Goal: Task Accomplishment & Management: Manage account settings

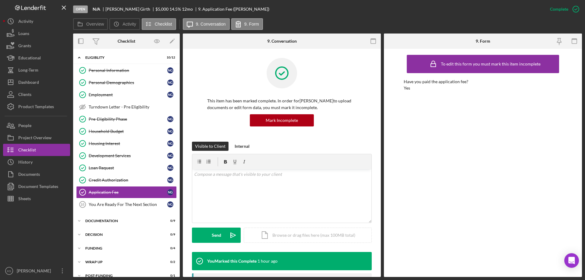
scroll to position [8, 0]
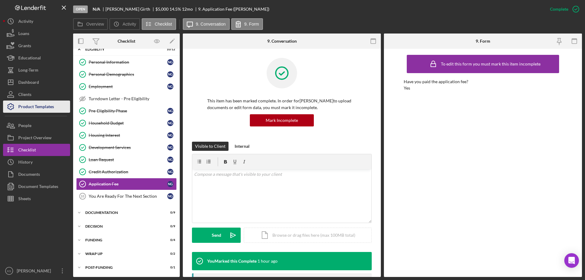
click at [46, 105] on div "Product Templates" at bounding box center [36, 108] width 36 height 14
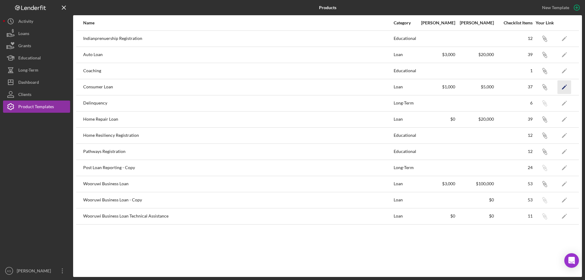
click at [563, 87] on icon "Icon/Edit" at bounding box center [565, 87] width 14 height 14
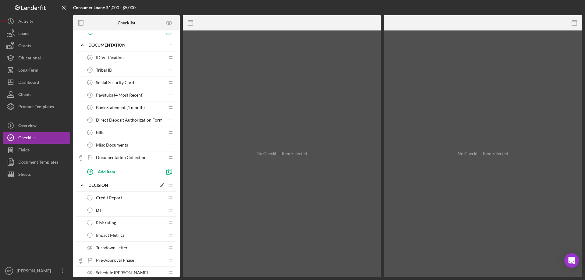
scroll to position [183, 0]
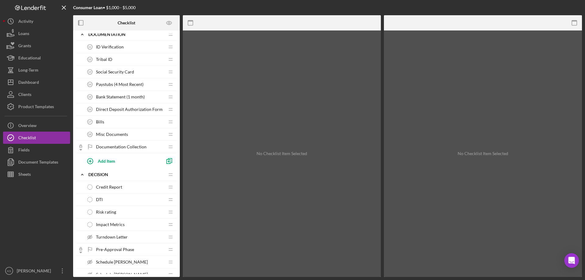
click at [118, 223] on span "Impact Metrics" at bounding box center [110, 224] width 29 height 5
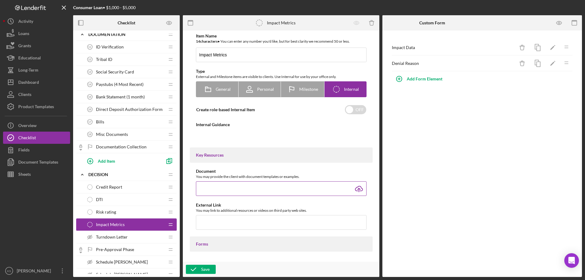
type textarea "<div>Check any boxes that apply to the client. Remember clients will not be abl…"
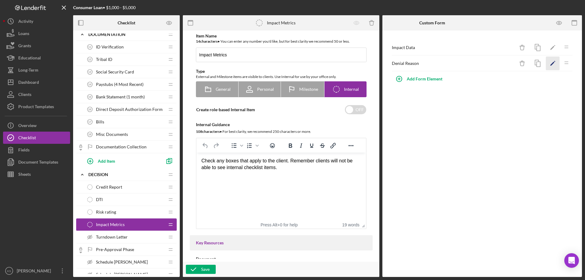
click at [552, 64] on polygon "button" at bounding box center [553, 64] width 4 height 4
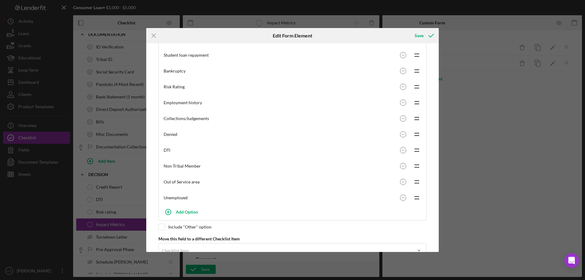
scroll to position [202, 0]
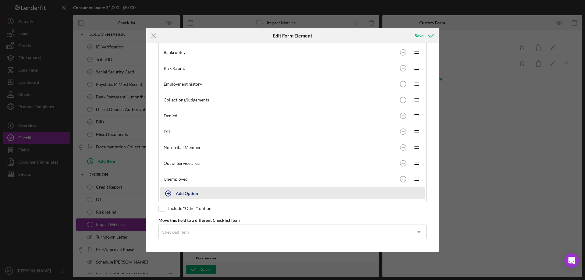
click at [177, 195] on button "Add Option" at bounding box center [292, 193] width 265 height 12
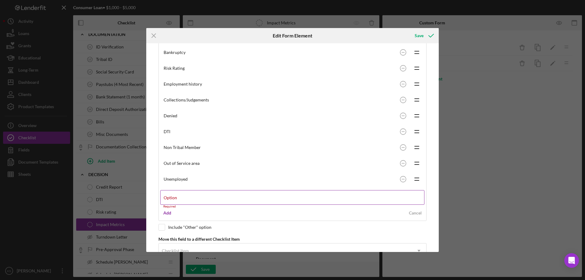
click at [190, 197] on div "Option Required" at bounding box center [292, 199] width 265 height 18
click at [192, 199] on input "Option" at bounding box center [292, 197] width 264 height 15
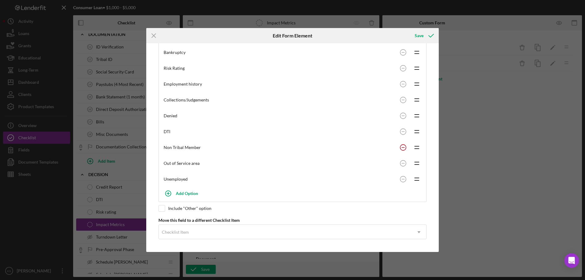
click at [402, 144] on div "Non-medical collections Icon/Drag Medical collections Icon/Drag Prior loan writ…" at bounding box center [292, 76] width 265 height 222
click at [403, 162] on circle at bounding box center [403, 164] width 6 height 6
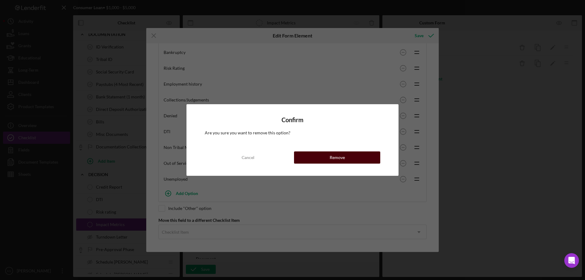
click at [354, 160] on button "Remove" at bounding box center [337, 158] width 86 height 12
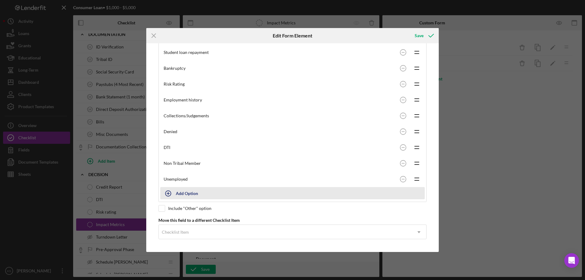
click at [176, 193] on icon "button" at bounding box center [168, 193] width 15 height 15
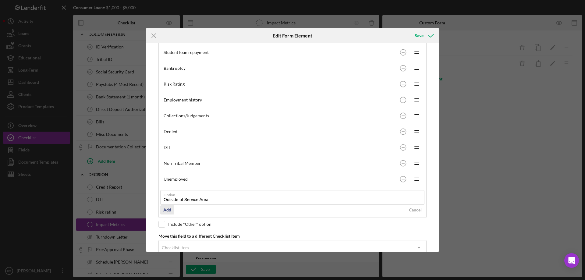
type input "Outside of Service Area"
click at [169, 210] on div "Add" at bounding box center [167, 209] width 8 height 9
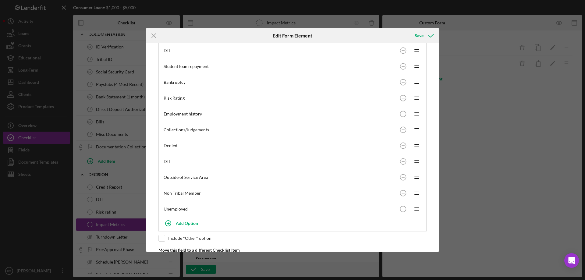
scroll to position [202, 0]
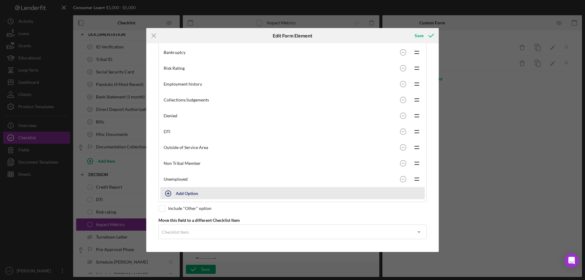
click at [184, 193] on div "Add Option" at bounding box center [187, 193] width 22 height 12
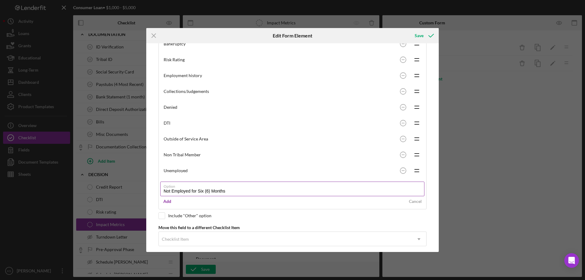
scroll to position [217, 0]
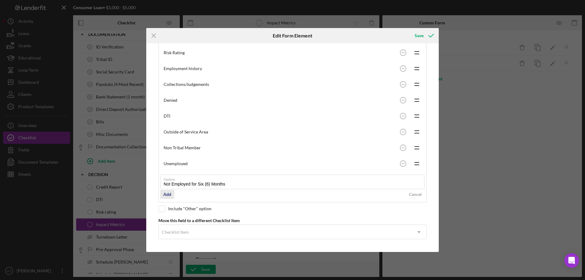
type input "Not Employed for Six (6) Months"
click at [170, 193] on div "Add" at bounding box center [167, 194] width 8 height 9
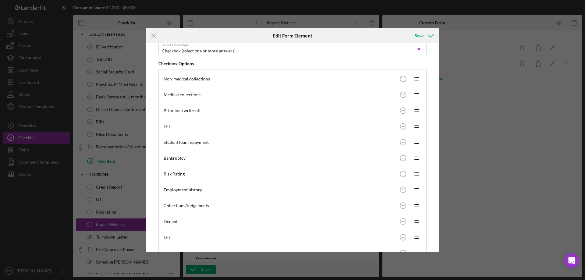
scroll to position [20, 0]
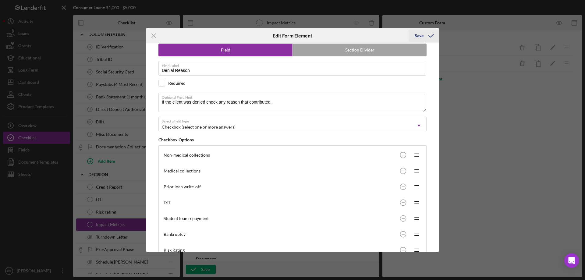
click at [424, 31] on icon "submit" at bounding box center [431, 35] width 15 height 15
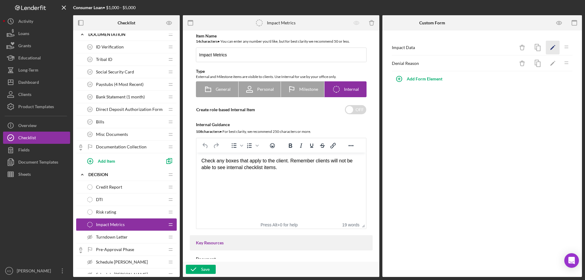
click at [548, 47] on icon "Icon/Edit" at bounding box center [553, 48] width 14 height 14
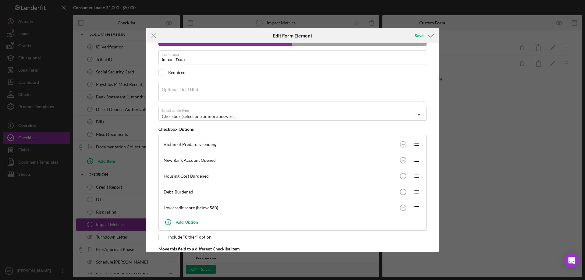
scroll to position [59, 0]
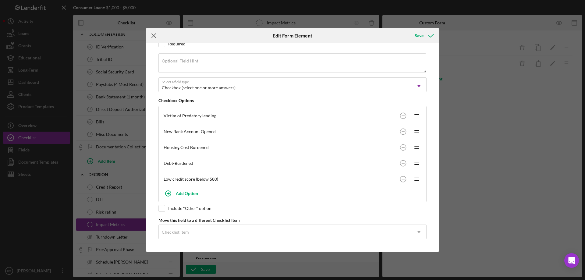
click at [157, 34] on icon "Icon/Menu Close" at bounding box center [153, 35] width 15 height 15
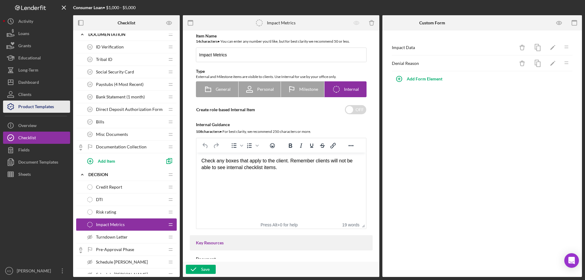
click at [36, 107] on div "Product Templates" at bounding box center [36, 108] width 36 height 14
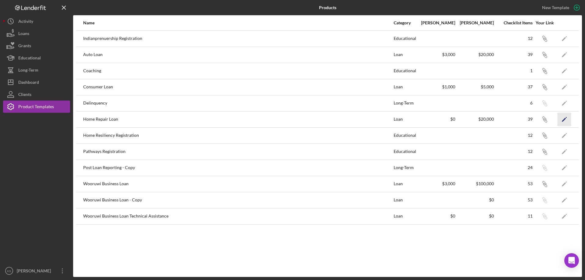
click at [561, 123] on icon "Icon/Edit" at bounding box center [565, 119] width 14 height 14
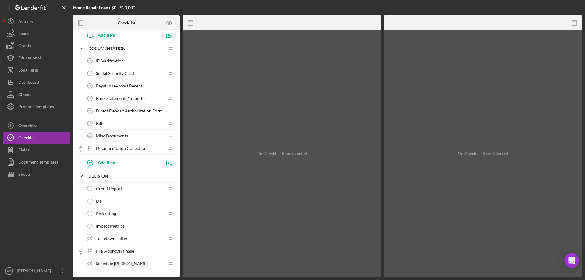
scroll to position [244, 0]
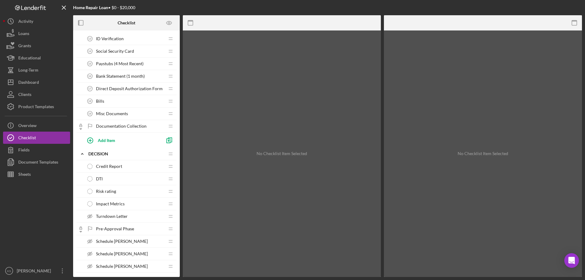
click at [117, 205] on span "Impact Metrics" at bounding box center [110, 204] width 29 height 5
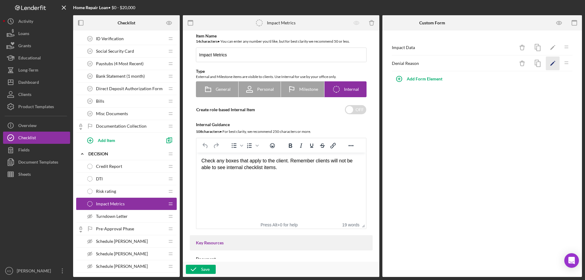
click at [552, 66] on icon "Icon/Edit" at bounding box center [553, 64] width 14 height 14
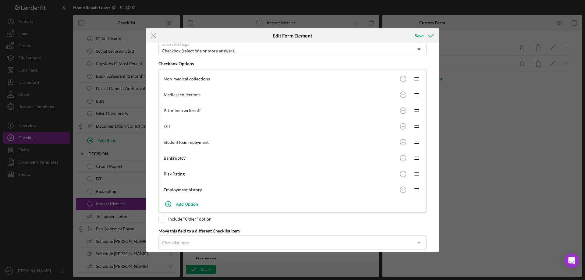
scroll to position [107, 0]
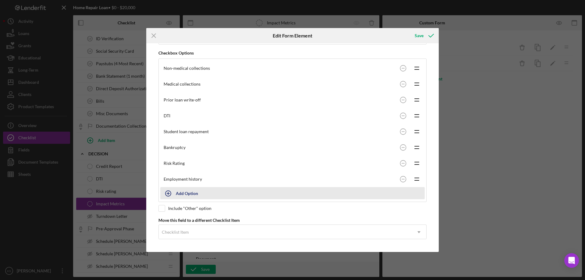
click at [181, 191] on button "Add Option" at bounding box center [292, 193] width 265 height 12
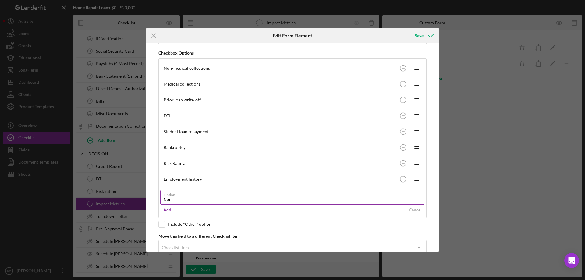
type input "Non Tribal Member"
click at [169, 212] on div "Add" at bounding box center [167, 209] width 8 height 9
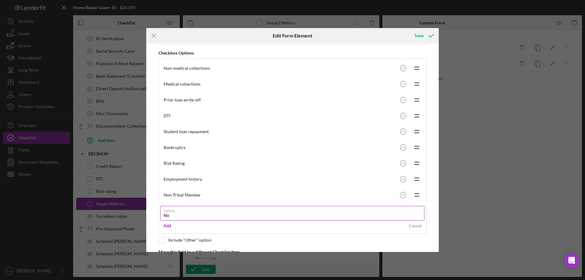
type input "N"
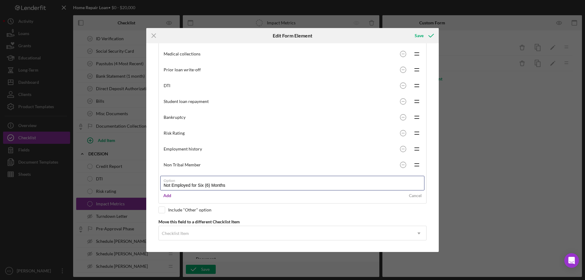
scroll to position [138, 0]
type input "Not Employed for Six (6) Months"
click at [165, 197] on div "Add" at bounding box center [167, 194] width 8 height 9
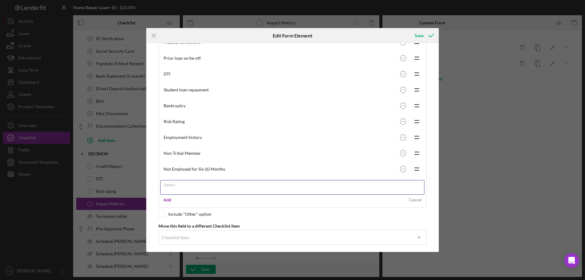
scroll to position [154, 0]
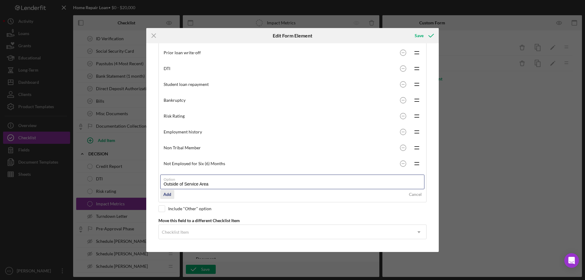
type input "Outside of Service Area"
click at [163, 194] on button "Add" at bounding box center [167, 194] width 14 height 9
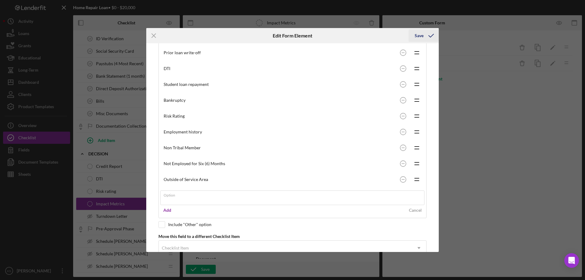
click at [416, 39] on div "Save" at bounding box center [419, 36] width 9 height 12
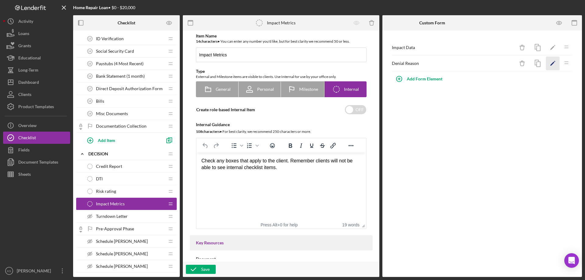
click at [556, 63] on icon "Icon/Edit" at bounding box center [553, 64] width 14 height 14
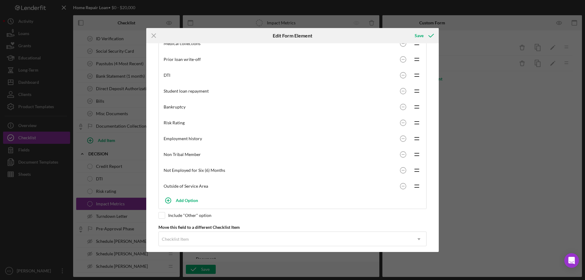
scroll to position [154, 0]
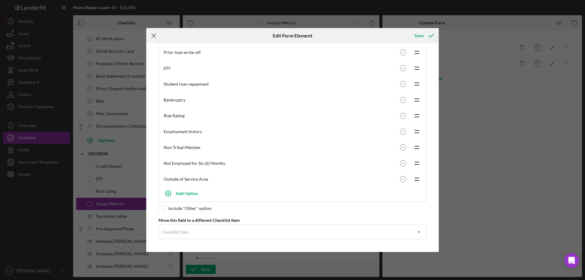
click at [155, 37] on line at bounding box center [154, 36] width 4 height 4
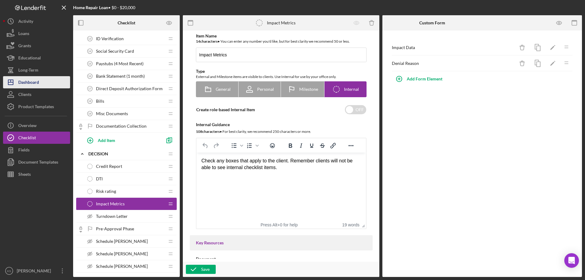
click at [33, 78] on div "Dashboard" at bounding box center [28, 83] width 21 height 14
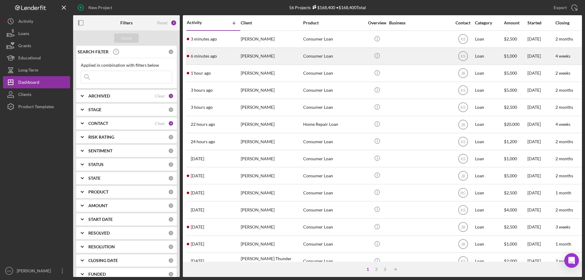
click at [271, 57] on div "[PERSON_NAME]" at bounding box center [271, 56] width 61 height 16
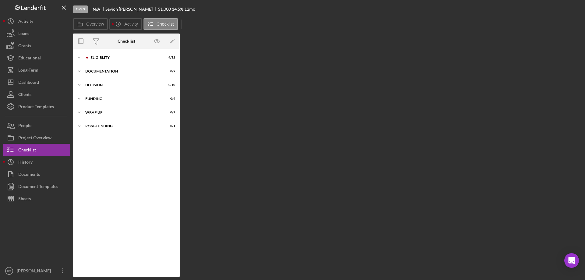
scroll to position [5, 0]
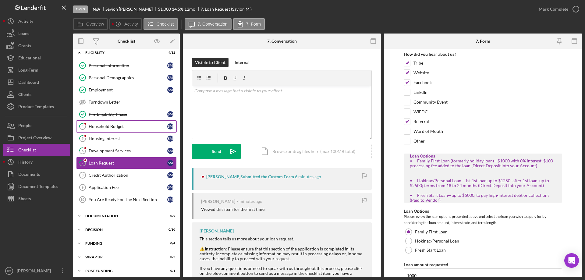
click at [104, 129] on link "4 Household Budget S M" at bounding box center [126, 126] width 101 height 12
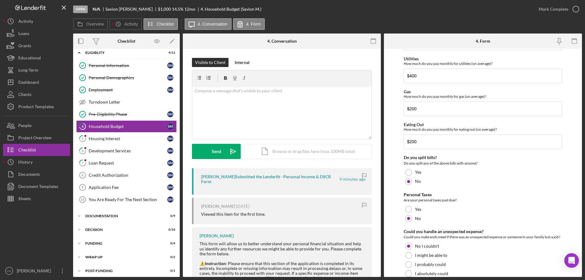
scroll to position [395, 0]
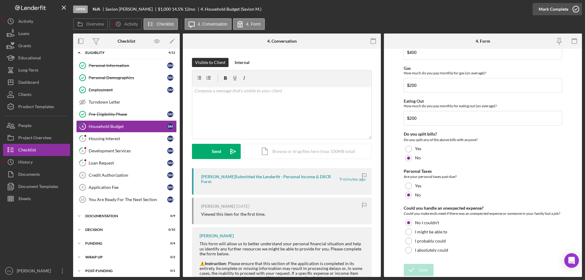
click at [548, 9] on div "Mark Complete" at bounding box center [554, 9] width 30 height 12
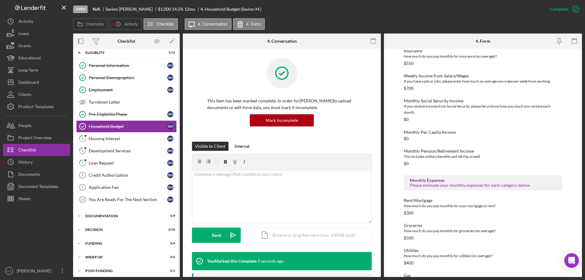
scroll to position [122, 0]
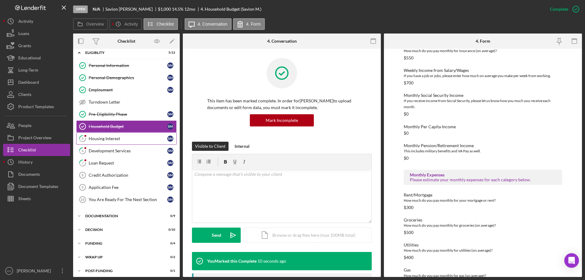
click at [137, 139] on div "Housing Interest" at bounding box center [128, 138] width 79 height 5
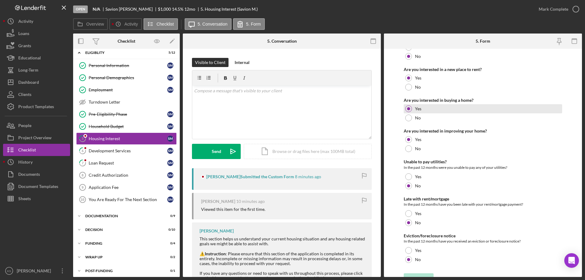
scroll to position [83, 0]
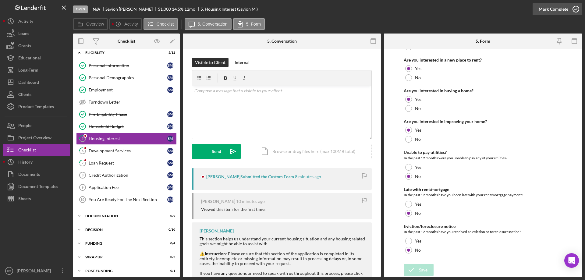
click at [551, 6] on div "Mark Complete" at bounding box center [554, 9] width 30 height 12
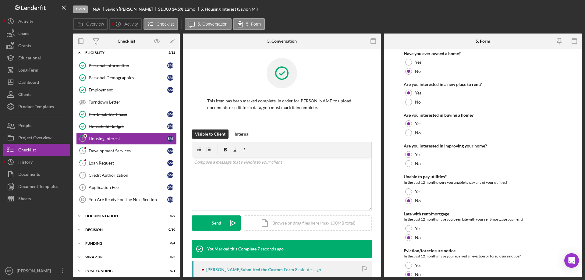
scroll to position [108, 0]
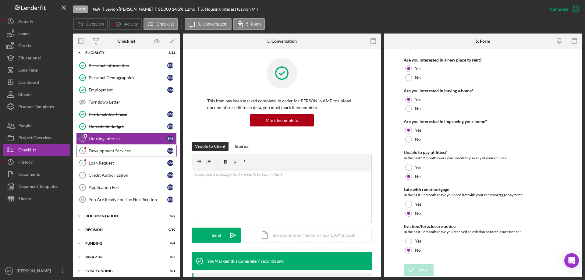
click at [118, 153] on div "Development Services" at bounding box center [128, 150] width 79 height 5
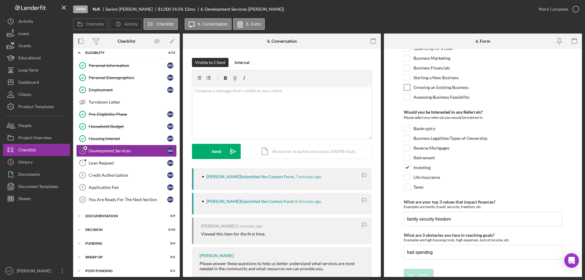
scroll to position [256, 0]
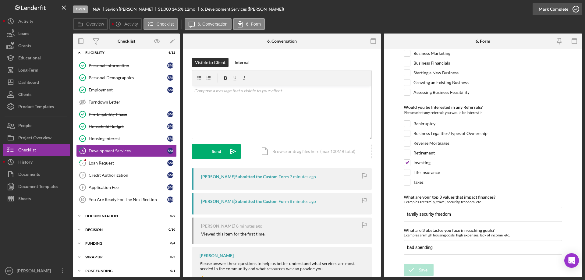
click at [556, 5] on div "Mark Complete" at bounding box center [554, 9] width 30 height 12
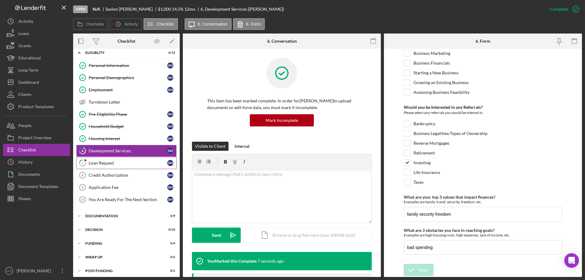
click at [112, 166] on link "7 Loan Request S M" at bounding box center [126, 163] width 101 height 12
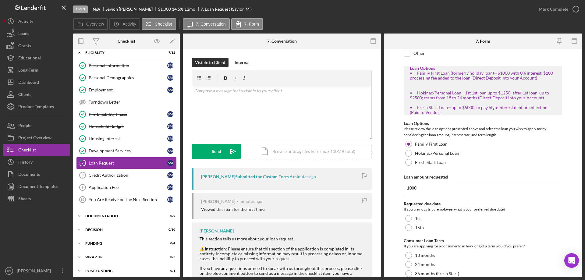
scroll to position [112, 0]
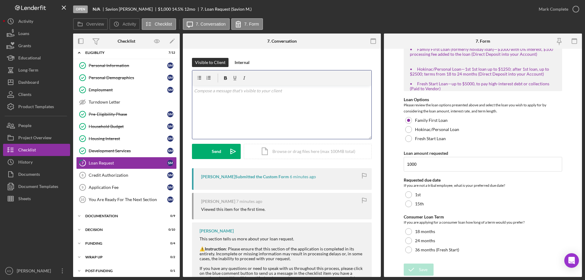
click at [274, 107] on div "v Color teal Color pink Remove color Add row above Add row below Add column bef…" at bounding box center [281, 112] width 179 height 53
click at [217, 149] on div "Send" at bounding box center [216, 151] width 9 height 15
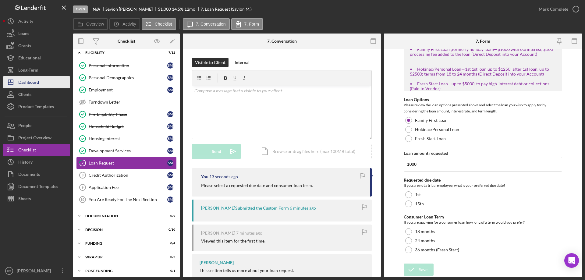
click at [33, 85] on div "Dashboard" at bounding box center [28, 83] width 21 height 14
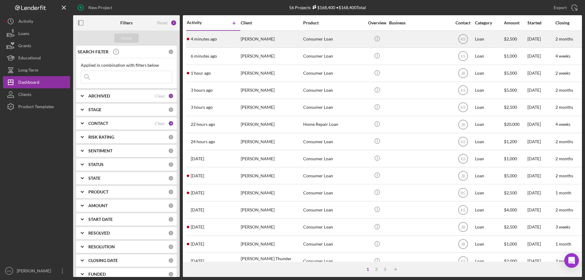
click at [278, 33] on div "[PERSON_NAME]" at bounding box center [271, 39] width 61 height 16
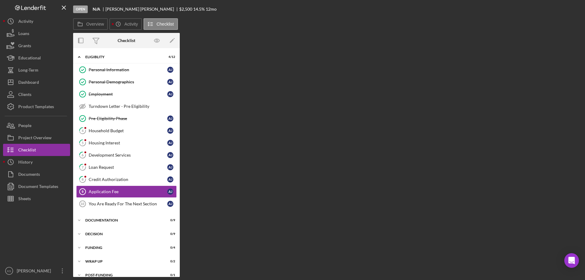
scroll to position [8, 0]
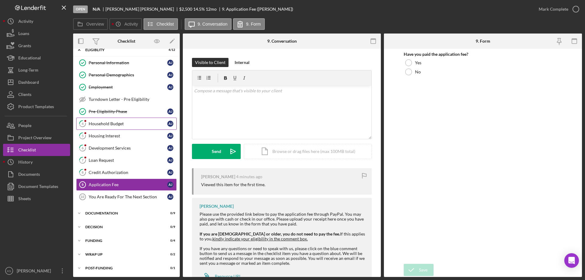
click at [104, 122] on div "Household Budget" at bounding box center [128, 123] width 79 height 5
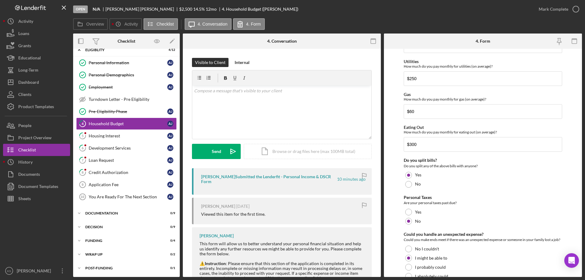
scroll to position [395, 0]
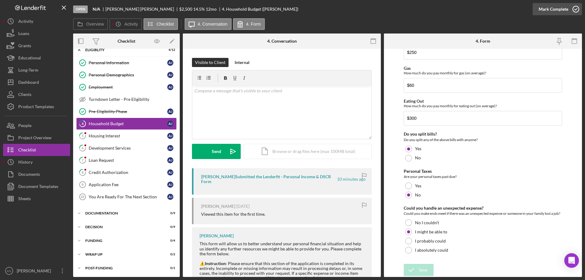
click at [553, 12] on div "Mark Complete" at bounding box center [554, 9] width 30 height 12
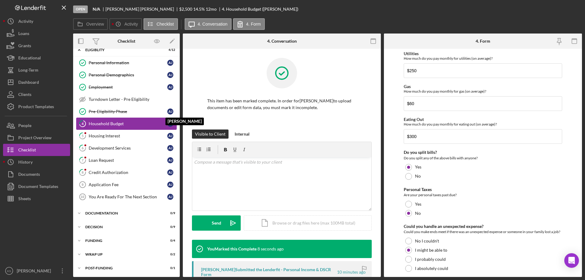
scroll to position [420, 0]
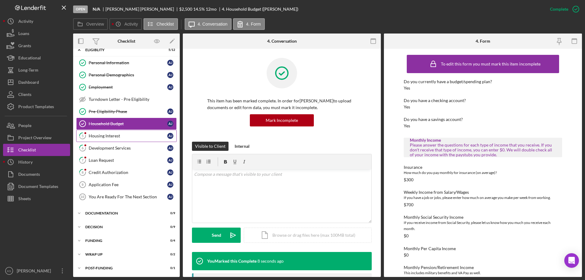
click at [118, 135] on div "Housing Interest" at bounding box center [128, 136] width 79 height 5
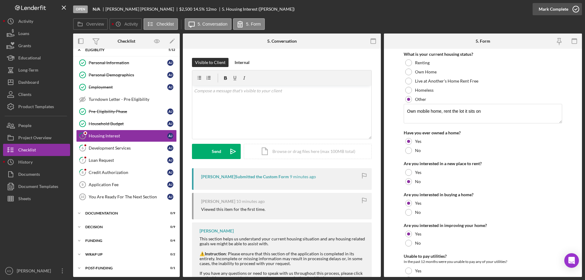
click at [543, 10] on div "Mark Complete" at bounding box center [554, 9] width 30 height 12
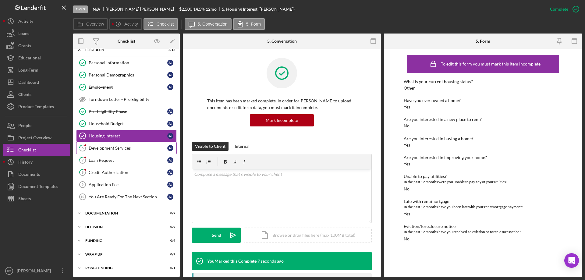
click at [110, 153] on link "6 Development Services A J" at bounding box center [126, 148] width 101 height 12
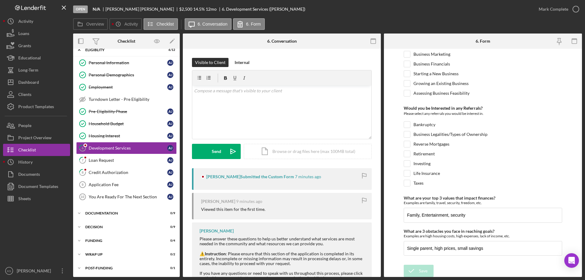
scroll to position [256, 0]
click at [564, 7] on div "Mark Complete" at bounding box center [554, 9] width 30 height 12
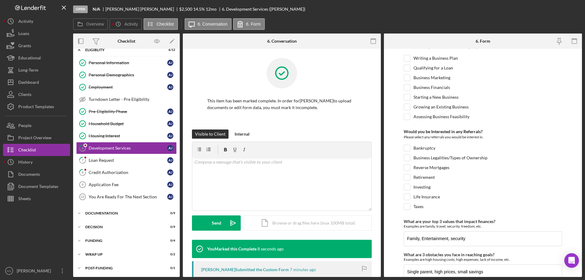
scroll to position [280, 0]
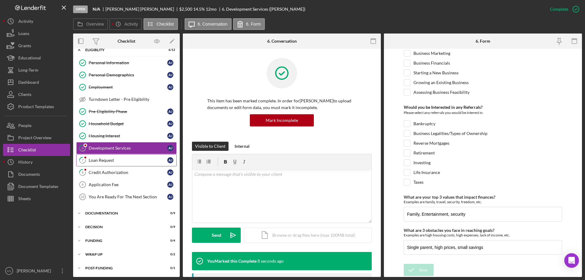
click at [115, 158] on div "Loan Request" at bounding box center [128, 160] width 79 height 5
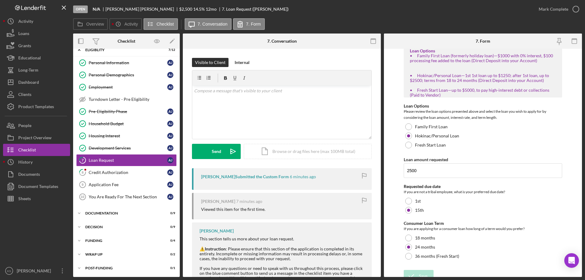
scroll to position [112, 0]
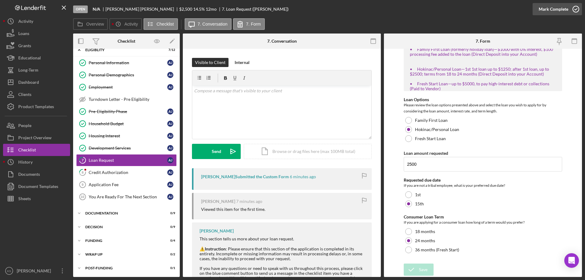
click at [548, 13] on div "Mark Complete" at bounding box center [554, 9] width 30 height 12
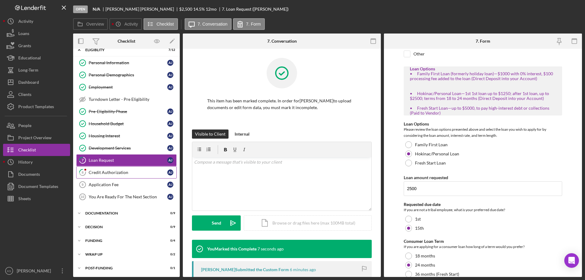
scroll to position [136, 0]
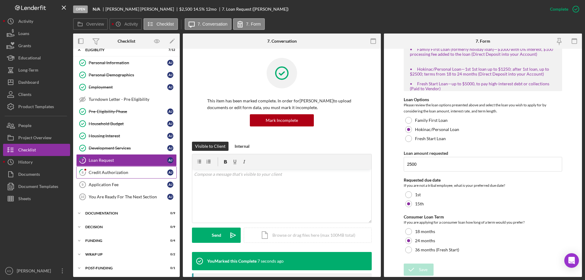
click at [121, 174] on div "Credit Authorization" at bounding box center [128, 172] width 79 height 5
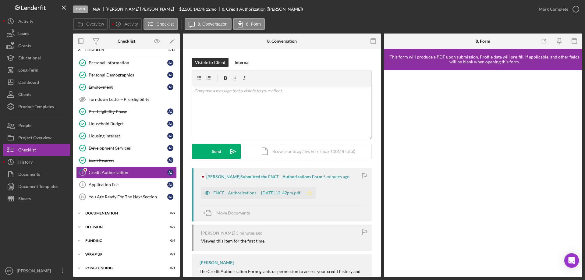
click at [315, 194] on icon "Icon/Star" at bounding box center [310, 193] width 12 height 12
click at [557, 12] on div "Mark Complete" at bounding box center [554, 9] width 30 height 12
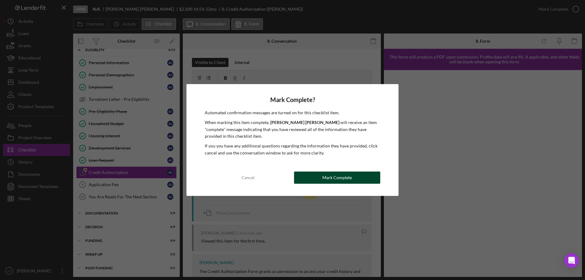
click at [334, 176] on div "Mark Complete" at bounding box center [338, 178] width 30 height 12
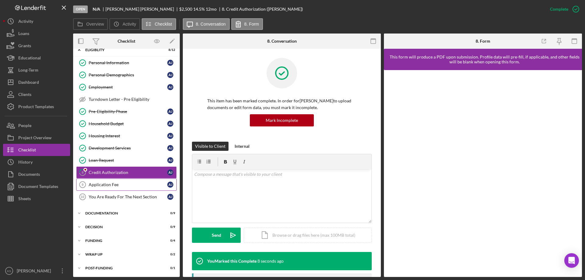
click at [110, 184] on div "Application Fee" at bounding box center [128, 184] width 79 height 5
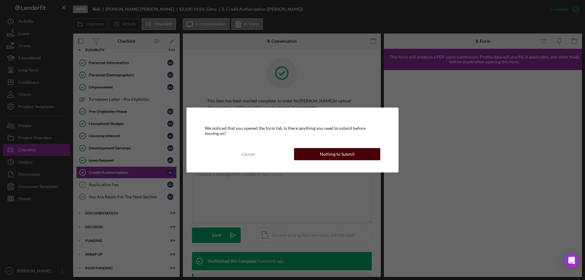
click at [326, 154] on div "Nothing to Submit" at bounding box center [337, 154] width 35 height 12
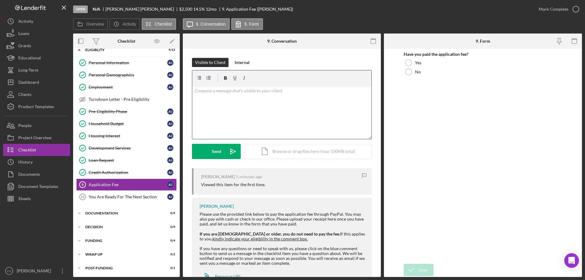
click at [291, 113] on div "v Color teal Color pink Remove color Add row above Add row below Add column bef…" at bounding box center [281, 112] width 179 height 53
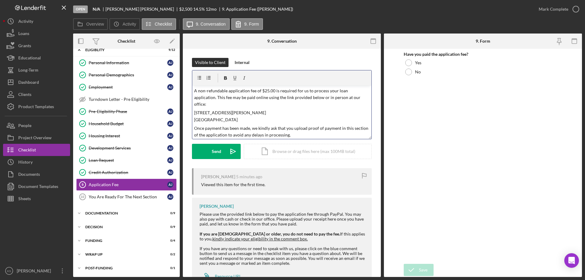
scroll to position [24, 0]
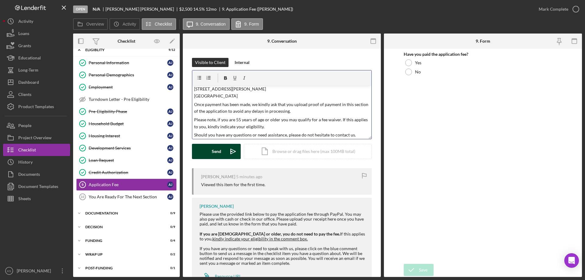
click at [222, 145] on form "v Color teal Color pink Remove color Add row above Add row below Add column bef…" at bounding box center [282, 114] width 180 height 89
click at [221, 148] on button "Send Icon/icon-invite-send" at bounding box center [216, 151] width 49 height 15
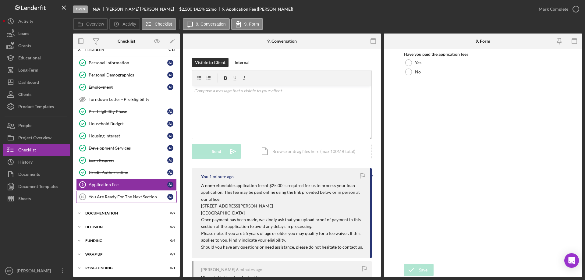
scroll to position [8, 0]
click at [98, 224] on div "Icon/Expander Decision 0 / 9" at bounding box center [126, 226] width 107 height 12
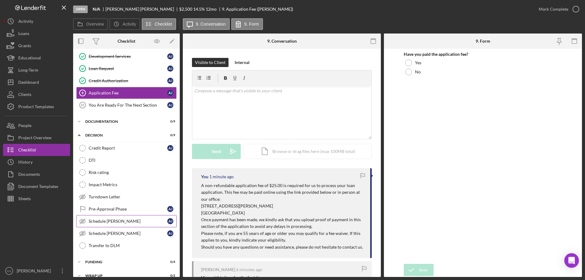
scroll to position [100, 0]
click at [107, 180] on link "Impact Metrics Impact Metrics" at bounding box center [126, 184] width 101 height 12
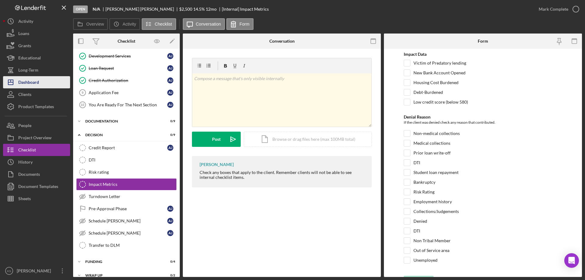
click at [46, 80] on button "Icon/Dashboard Dashboard" at bounding box center [36, 82] width 67 height 12
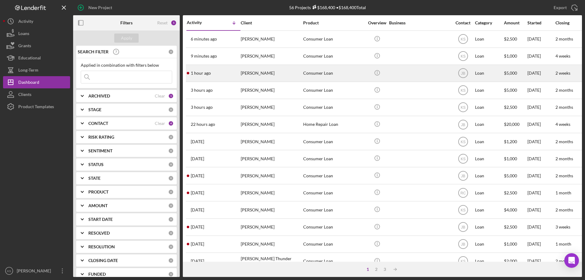
click at [271, 71] on div "[PERSON_NAME]" at bounding box center [271, 73] width 61 height 16
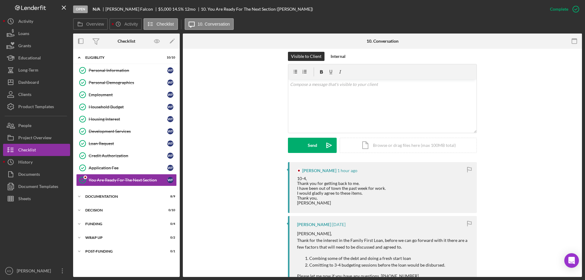
scroll to position [91, 0]
click at [100, 212] on div "Icon/Expander Decision 0 / 10" at bounding box center [126, 210] width 107 height 12
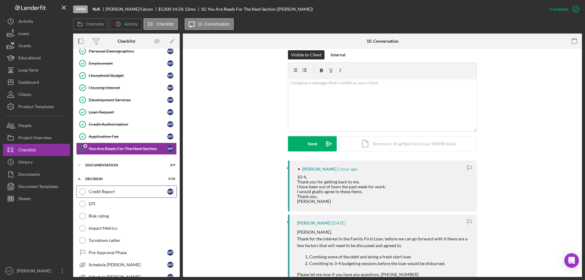
scroll to position [61, 0]
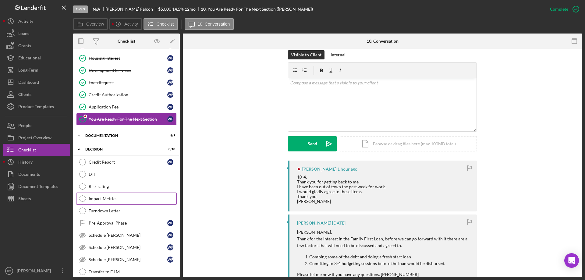
click at [106, 201] on div "Impact Metrics" at bounding box center [133, 198] width 88 height 5
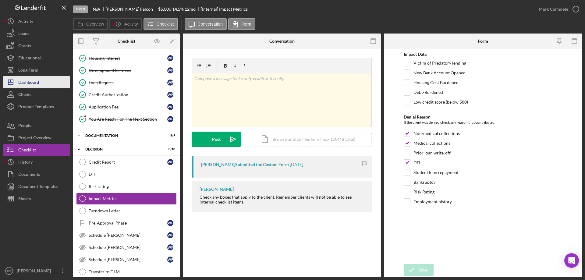
click at [49, 81] on button "Icon/Dashboard Dashboard" at bounding box center [36, 82] width 67 height 12
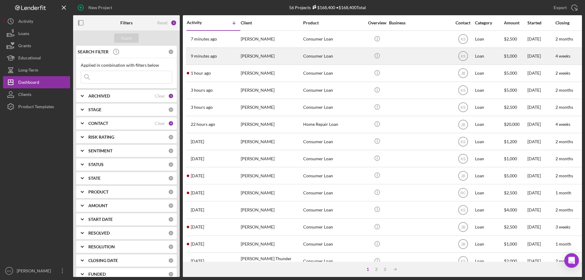
click at [254, 57] on div "[PERSON_NAME]" at bounding box center [271, 56] width 61 height 16
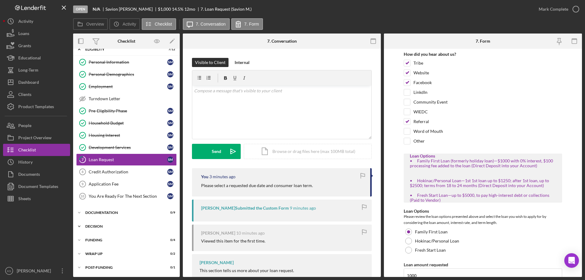
drag, startPoint x: 84, startPoint y: 227, endPoint x: 87, endPoint y: 226, distance: 3.1
click at [85, 227] on icon "Icon/Expander" at bounding box center [79, 226] width 12 height 12
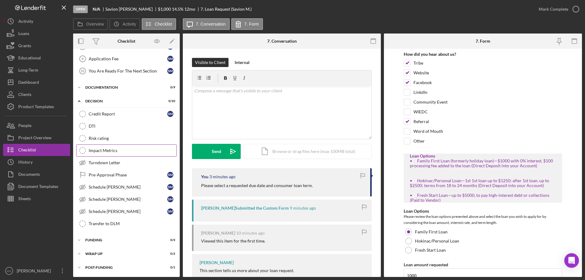
click at [109, 150] on div "Impact Metrics" at bounding box center [133, 150] width 88 height 5
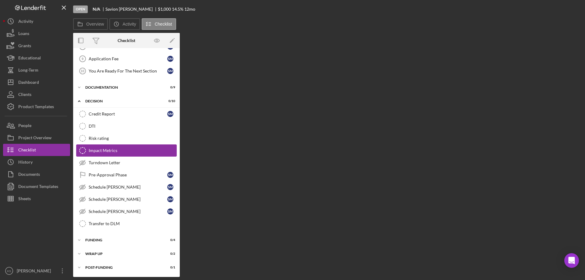
scroll to position [134, 0]
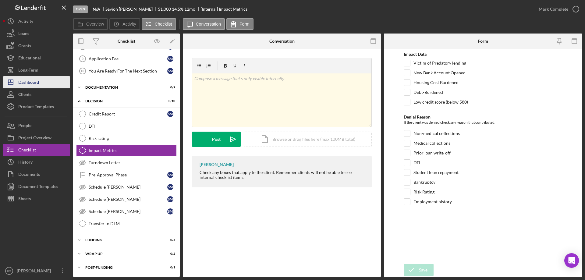
click at [30, 76] on div "Dashboard" at bounding box center [28, 83] width 21 height 14
